Goal: Check status: Check status

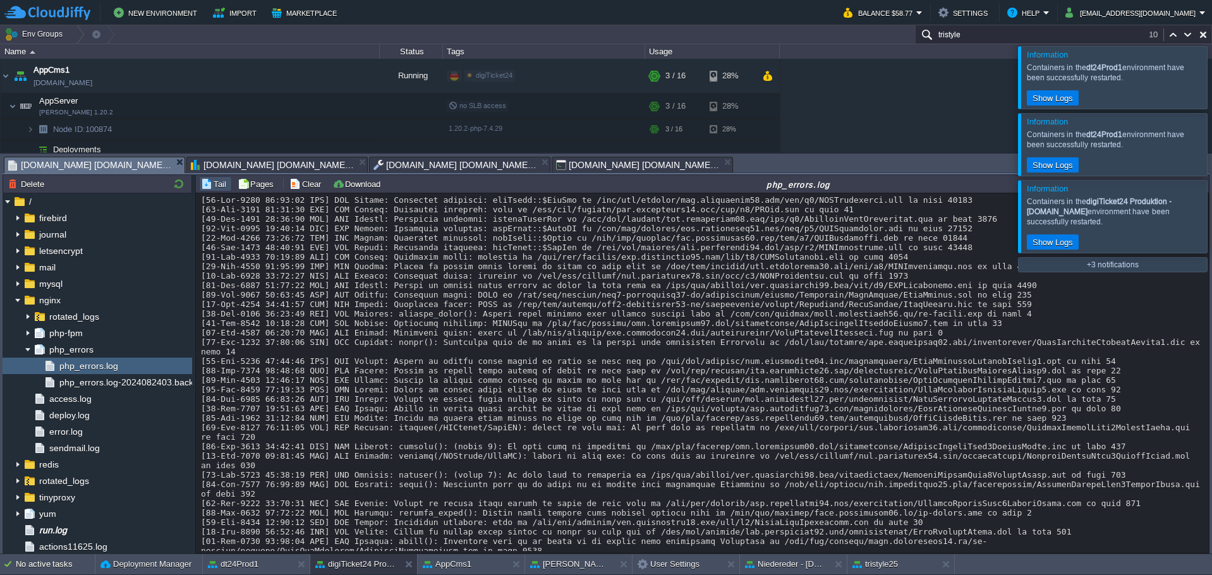
click at [1200, 86] on div "Information Containers in the dt24Prod1 environment have been successfully rest…" at bounding box center [1113, 77] width 190 height 63
click at [1211, 75] on div at bounding box center [1227, 77] width 0 height 62
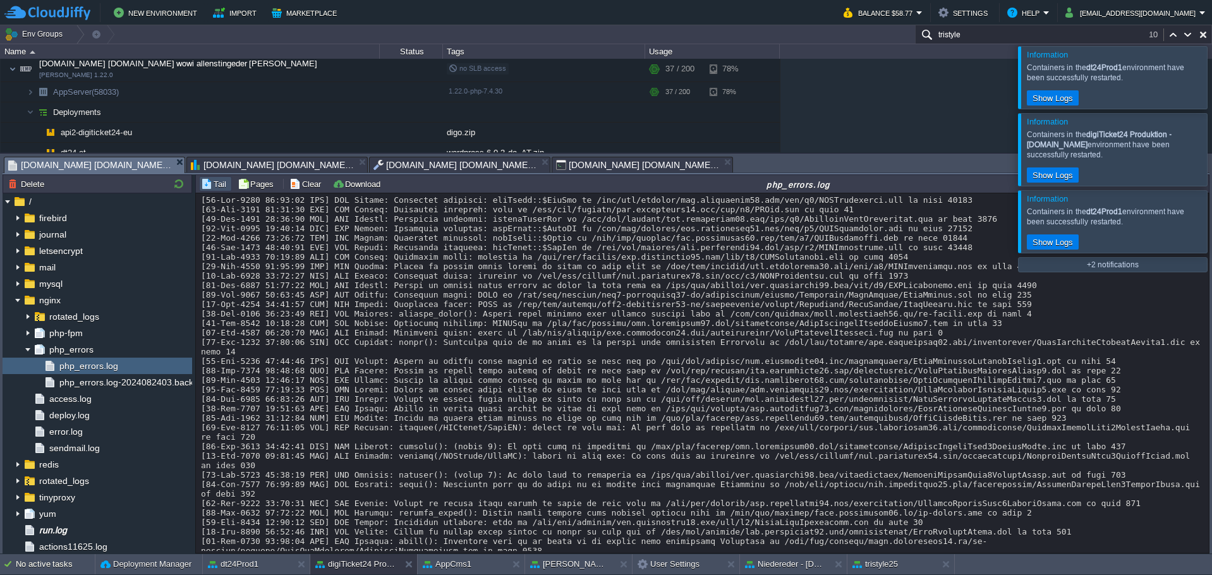
click at [1211, 75] on div at bounding box center [1227, 77] width 0 height 62
click at [1211, 75] on div at bounding box center [1227, 82] width 0 height 72
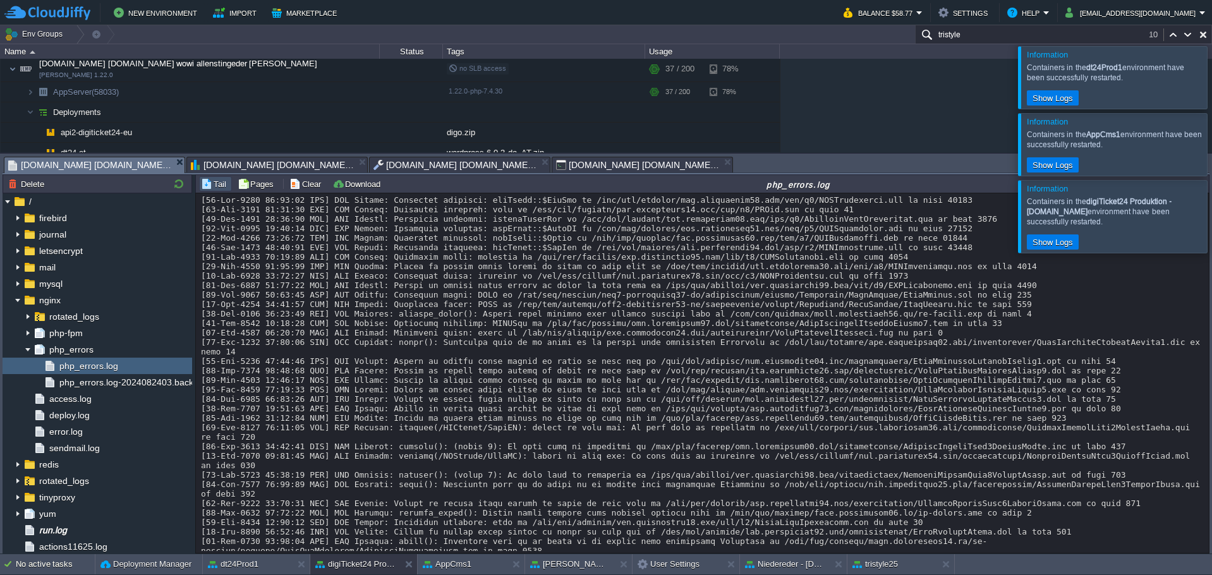
click at [1211, 75] on div at bounding box center [1227, 77] width 0 height 62
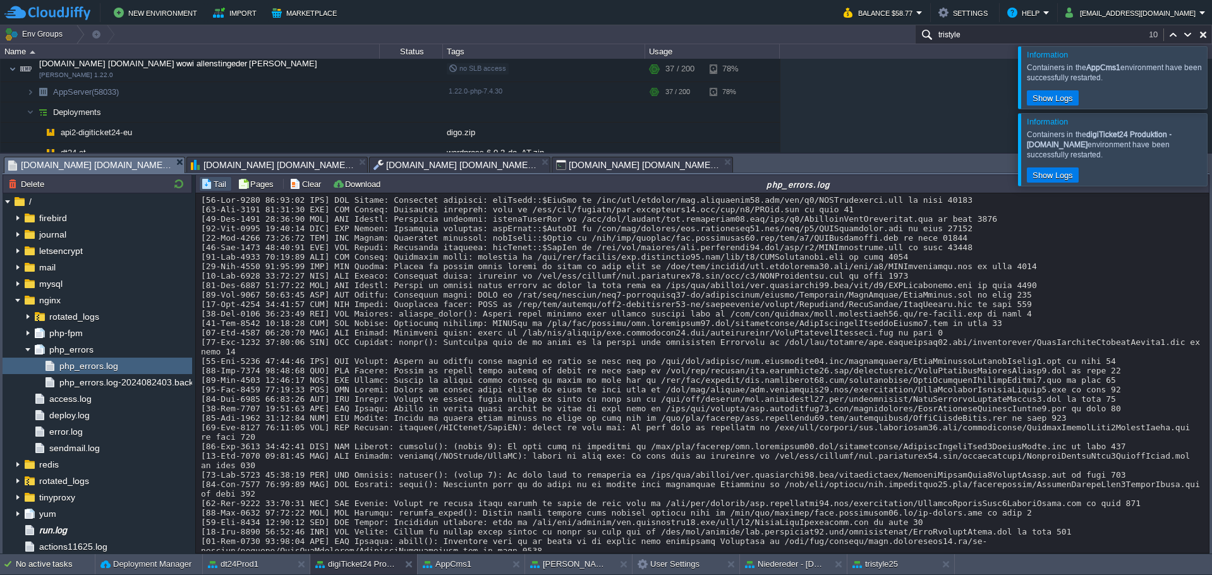
click at [1211, 75] on div at bounding box center [1227, 77] width 0 height 62
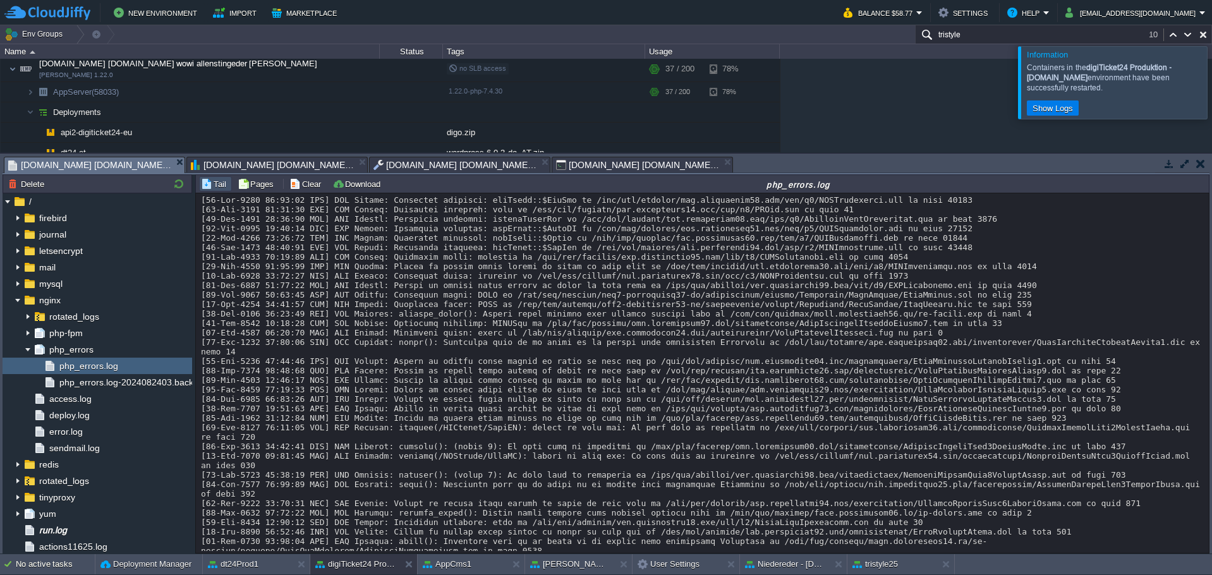
click at [1211, 75] on div at bounding box center [1227, 82] width 0 height 72
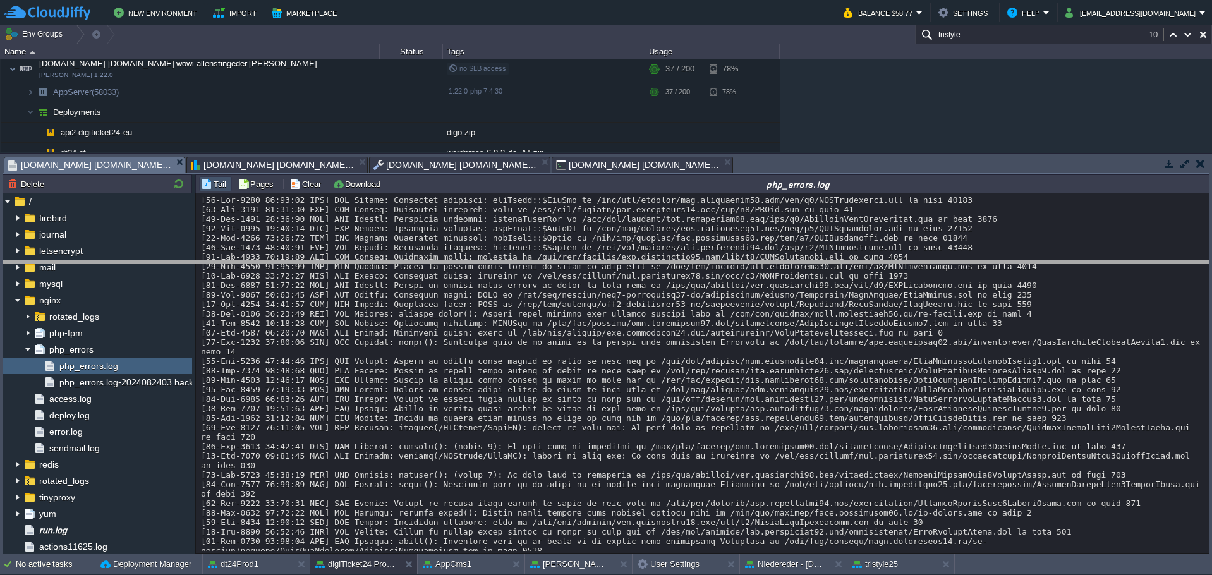
drag, startPoint x: 799, startPoint y: 171, endPoint x: 764, endPoint y: 277, distance: 111.3
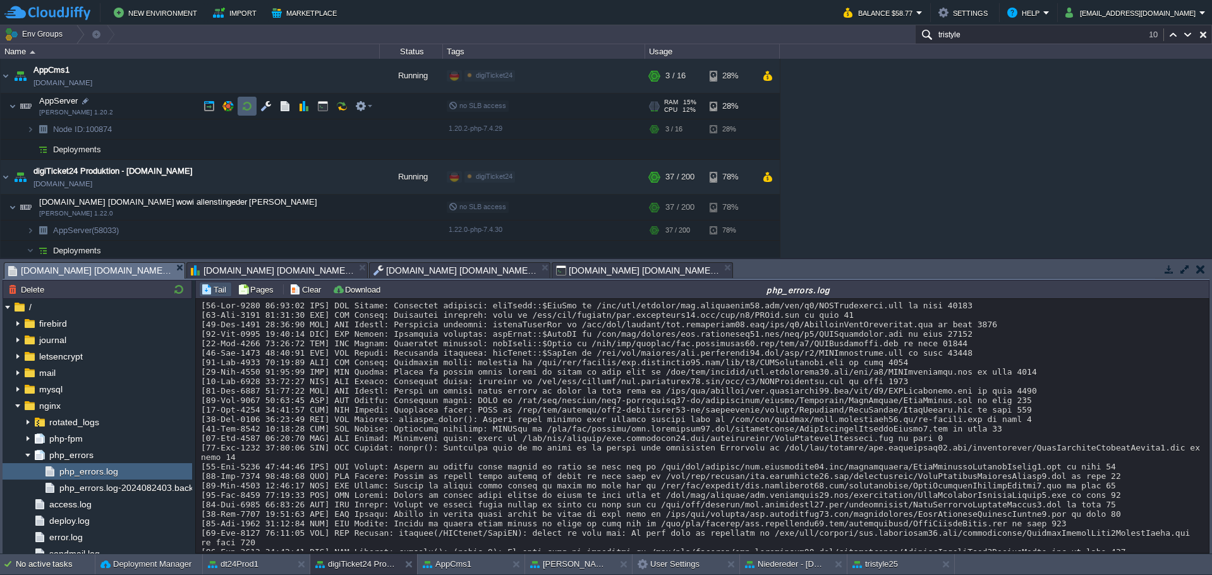
click at [241, 99] on td at bounding box center [247, 106] width 19 height 19
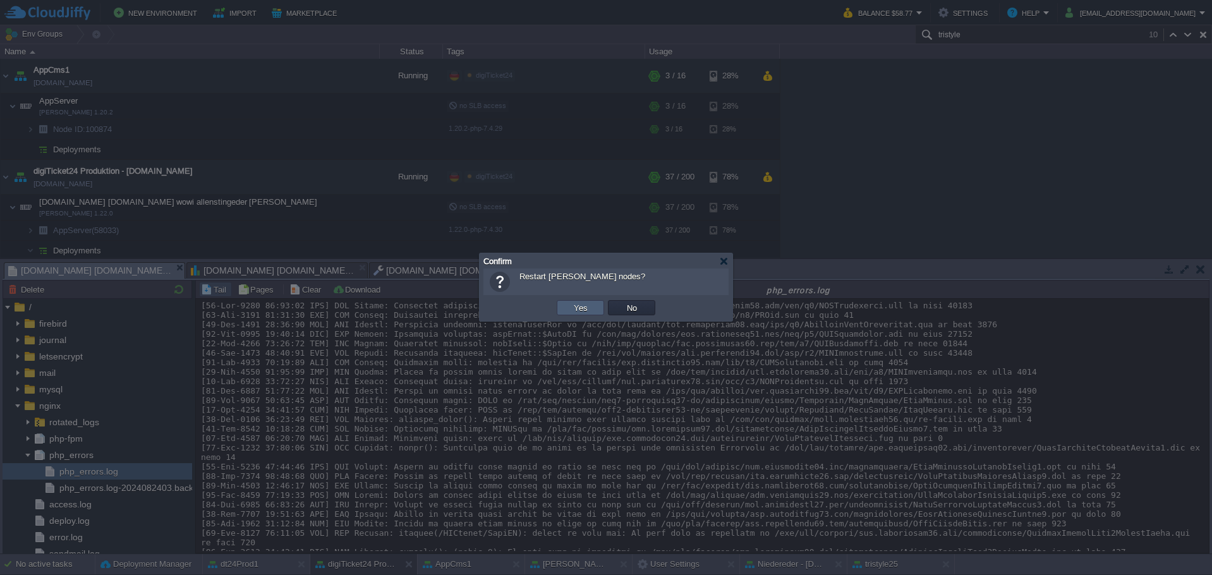
click at [593, 308] on td "Yes" at bounding box center [580, 307] width 47 height 15
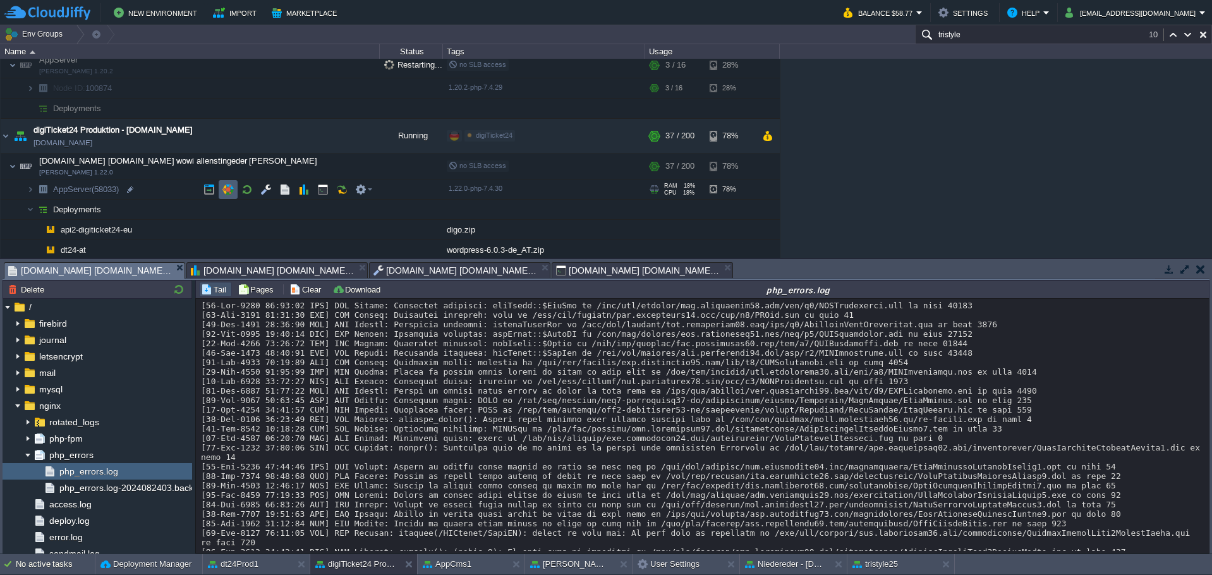
scroll to position [42, 0]
click at [239, 181] on td at bounding box center [247, 187] width 19 height 19
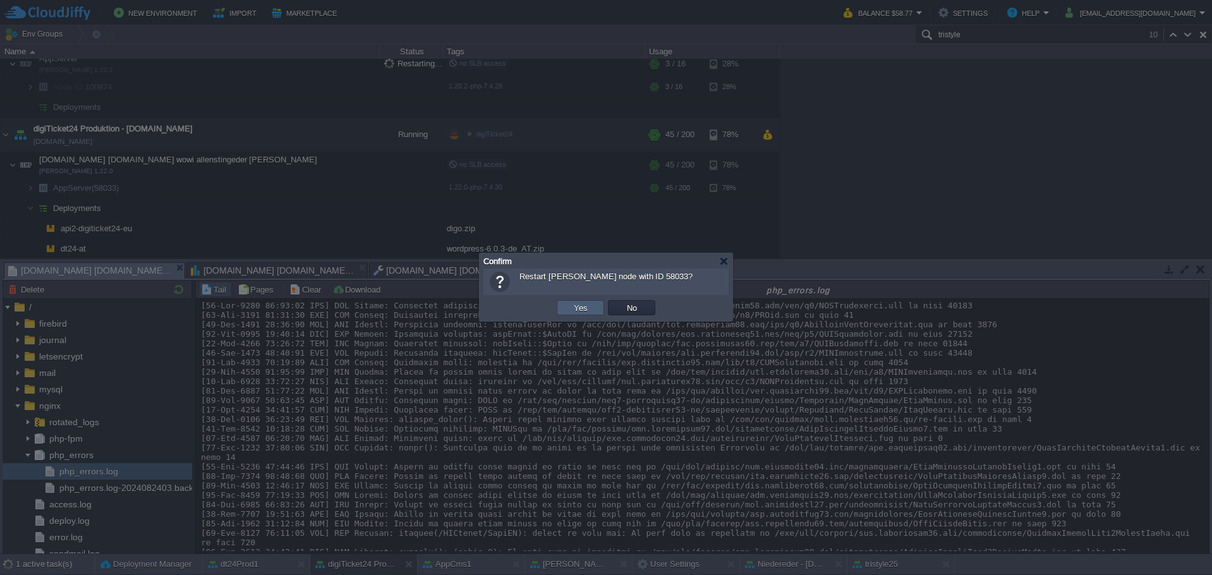
click at [561, 310] on td "Yes" at bounding box center [580, 307] width 47 height 15
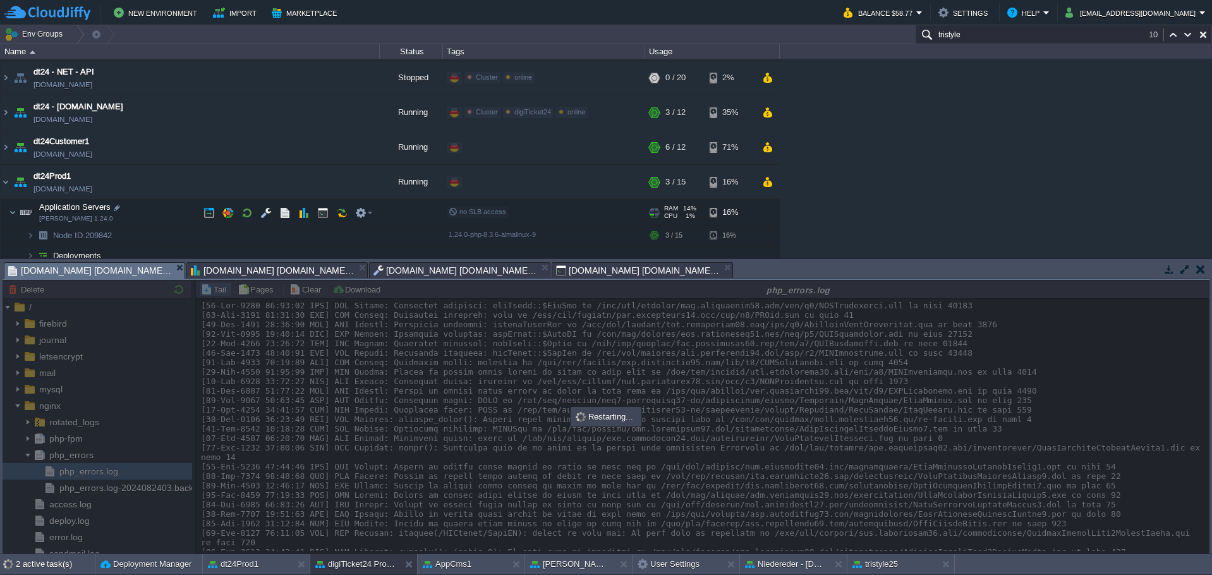
scroll to position [337, 0]
click at [243, 212] on button "button" at bounding box center [246, 211] width 11 height 11
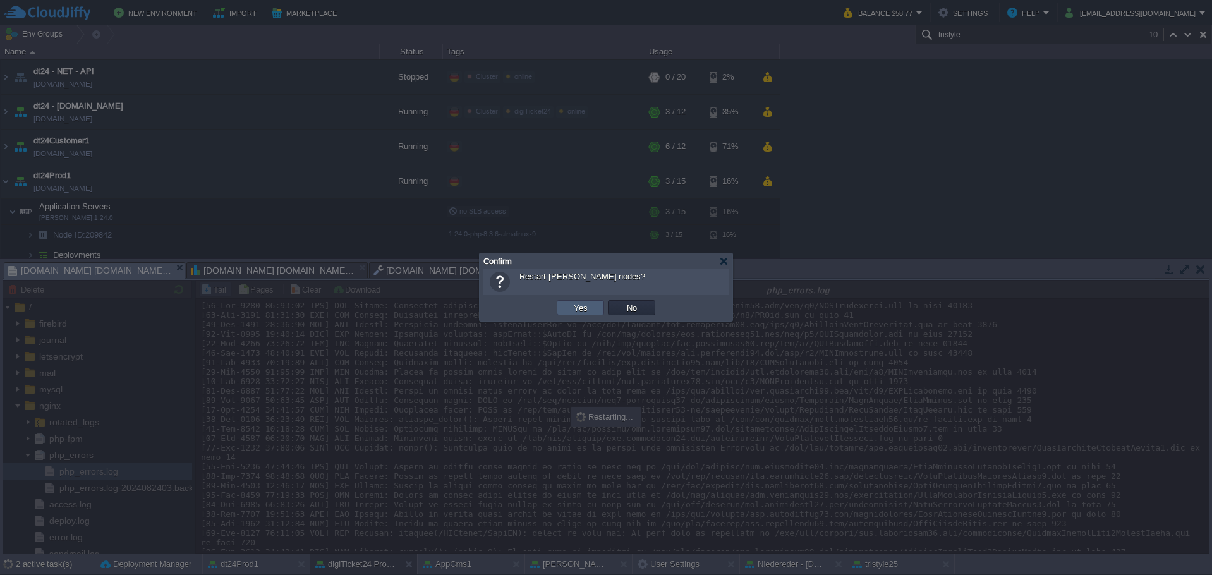
click at [559, 310] on td "Yes" at bounding box center [580, 307] width 47 height 15
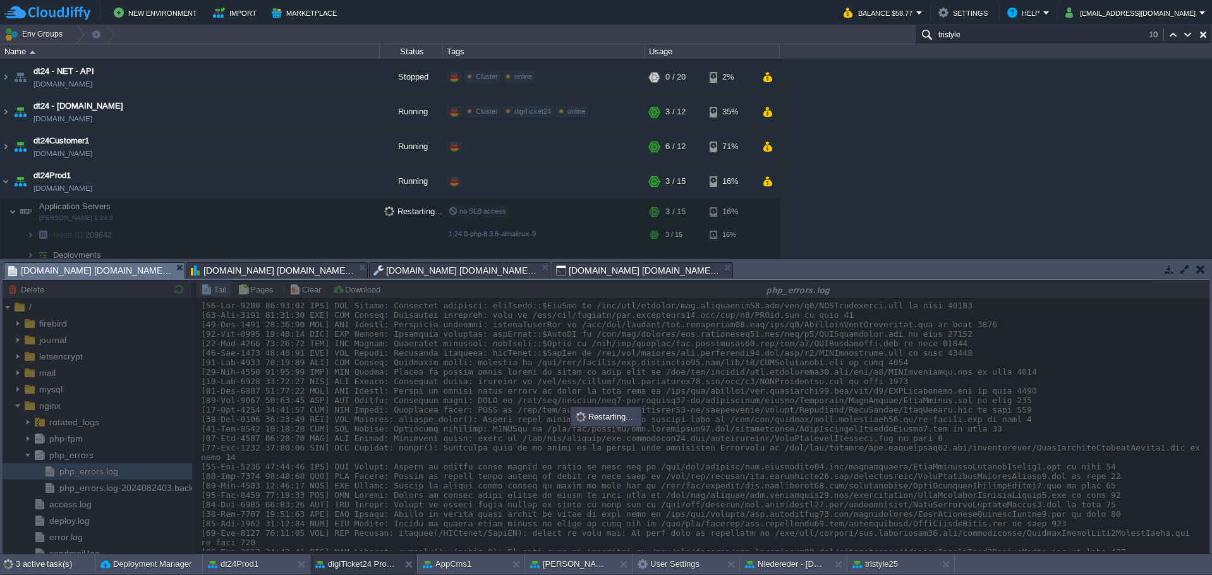
scroll to position [37, 0]
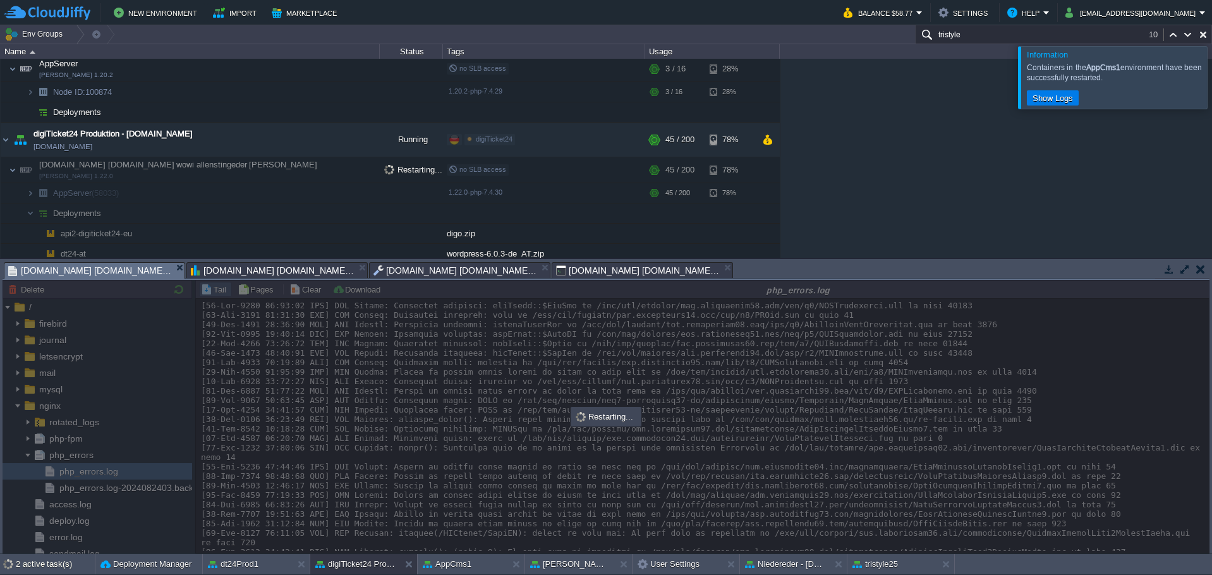
click at [886, 186] on div "AppCms1 [DOMAIN_NAME] Running digiTicket24 Edit RAM 16% CPU 1% 3 / 16 28% AppSe…" at bounding box center [606, 158] width 1212 height 199
